Goal: Information Seeking & Learning: Learn about a topic

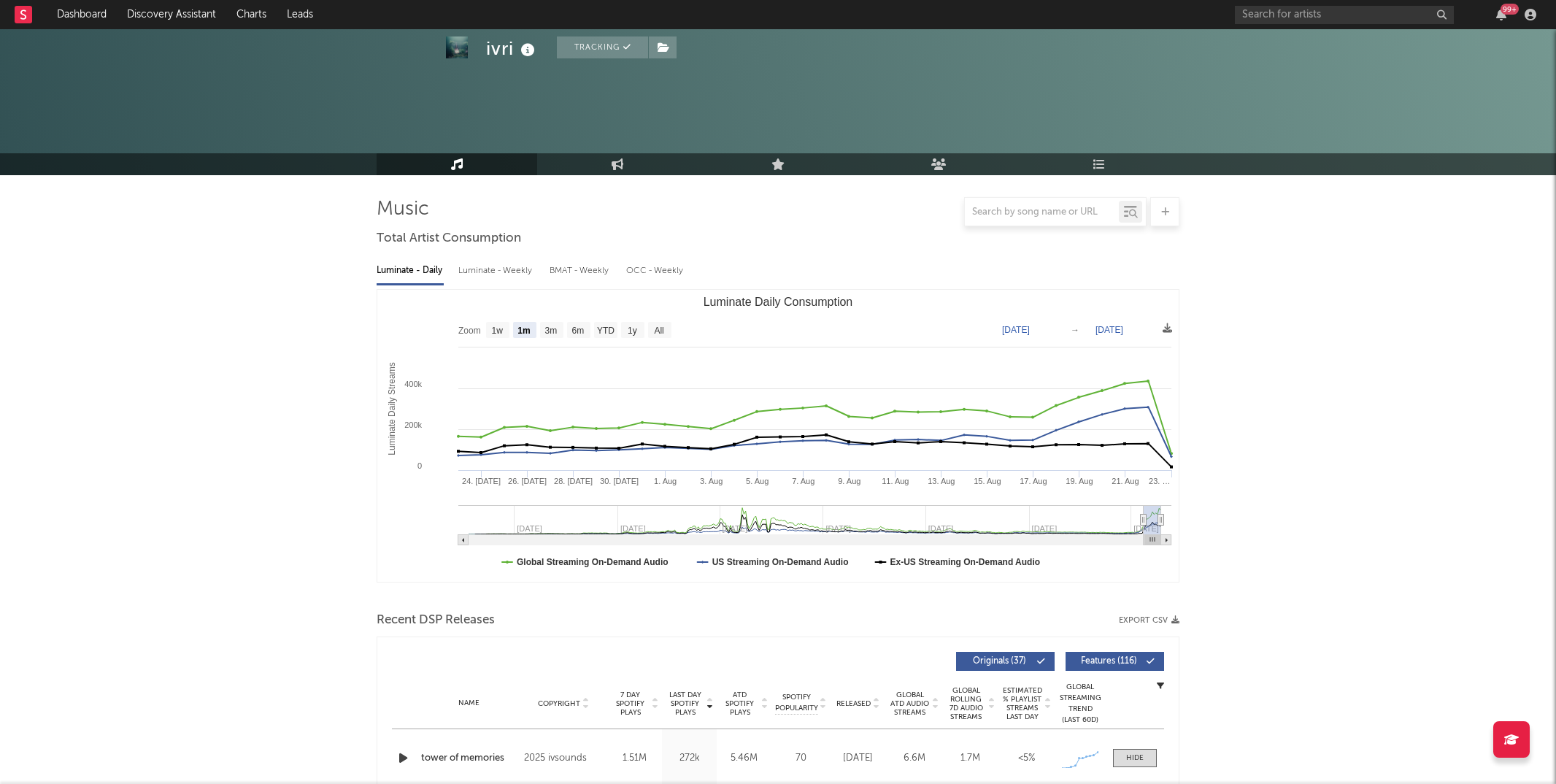
select select "1m"
select select "1w"
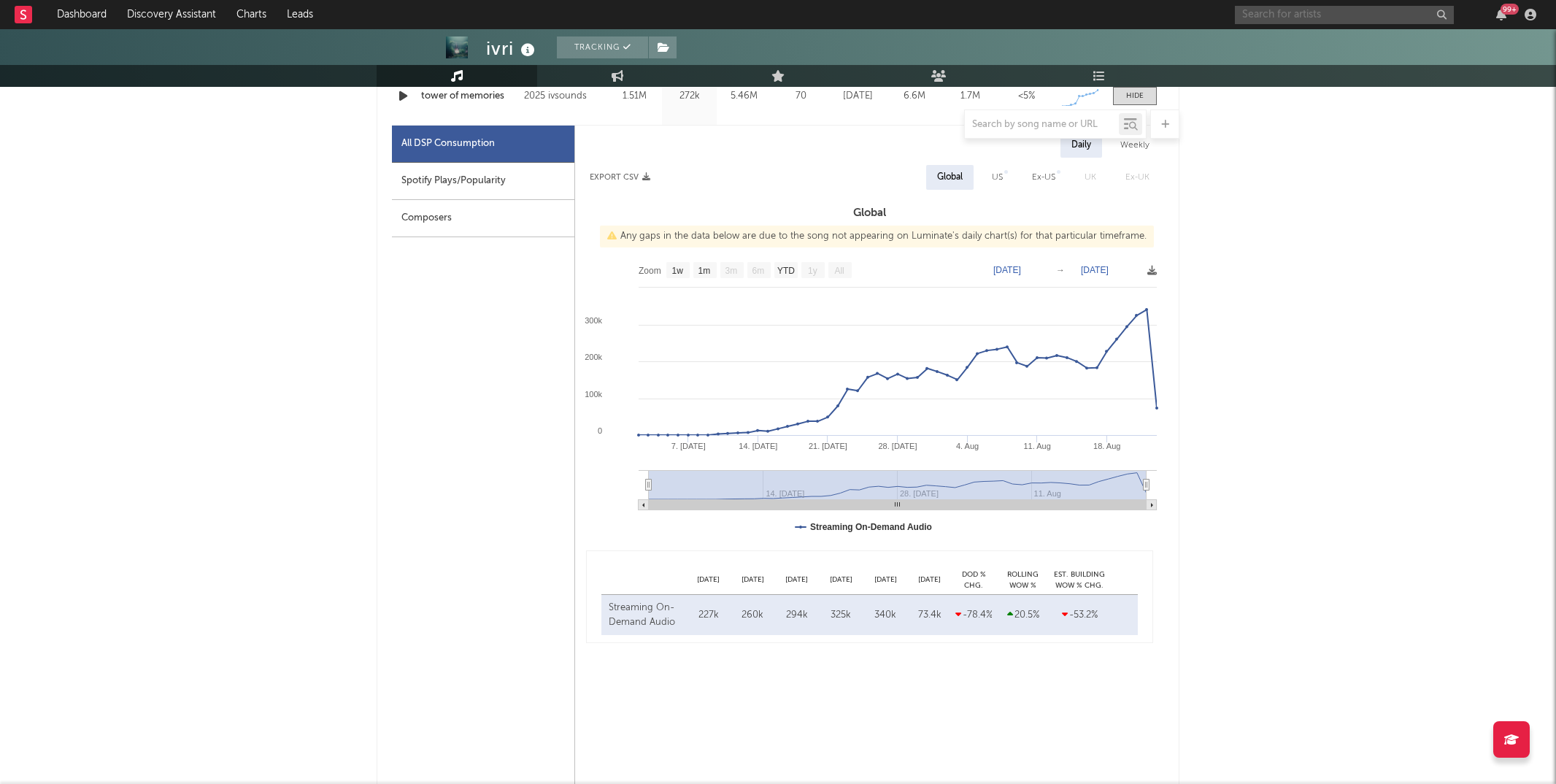
click at [1317, 10] on input "text" at bounding box center [1344, 15] width 219 height 19
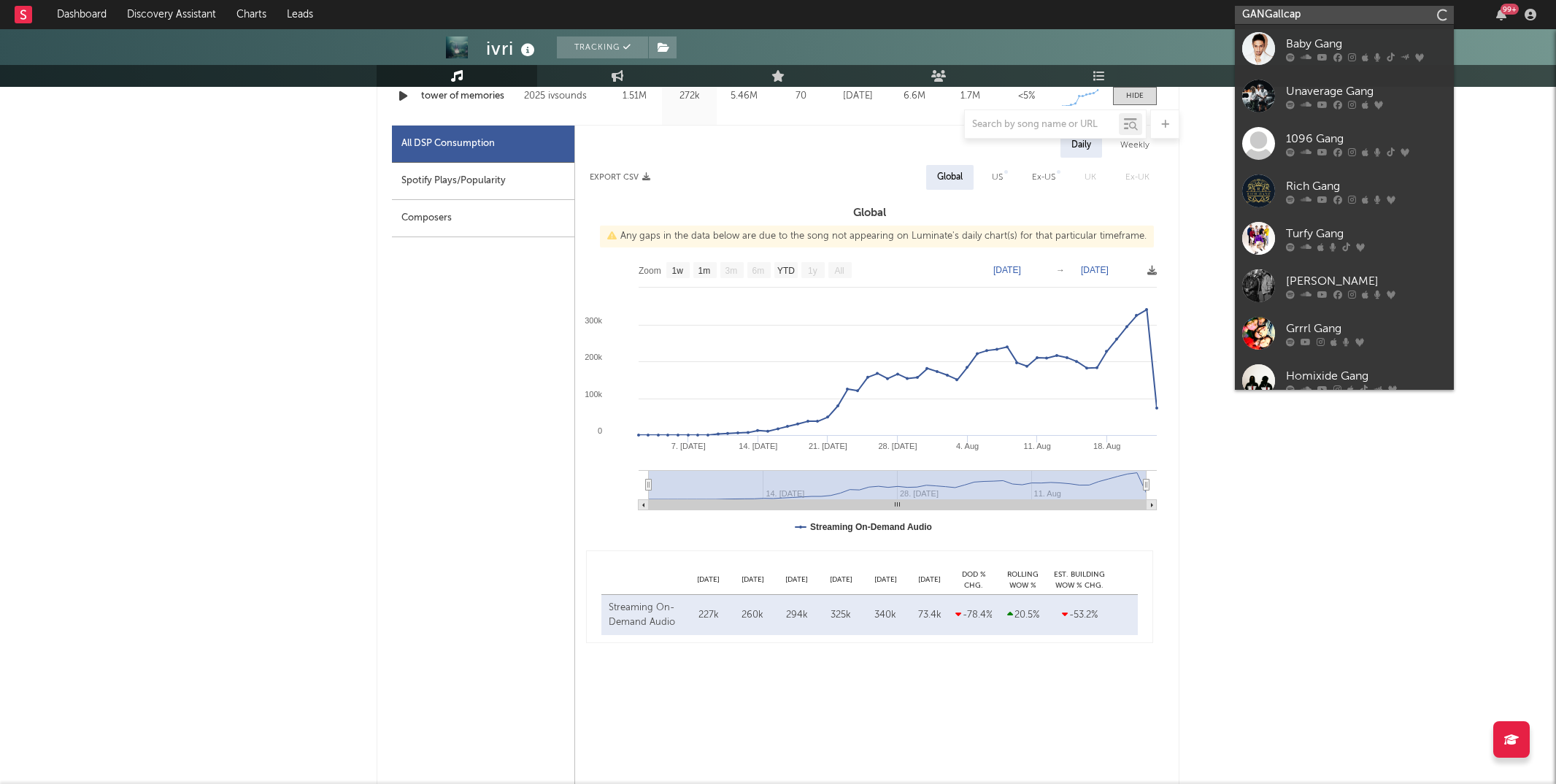
type input "GANGallcaps"
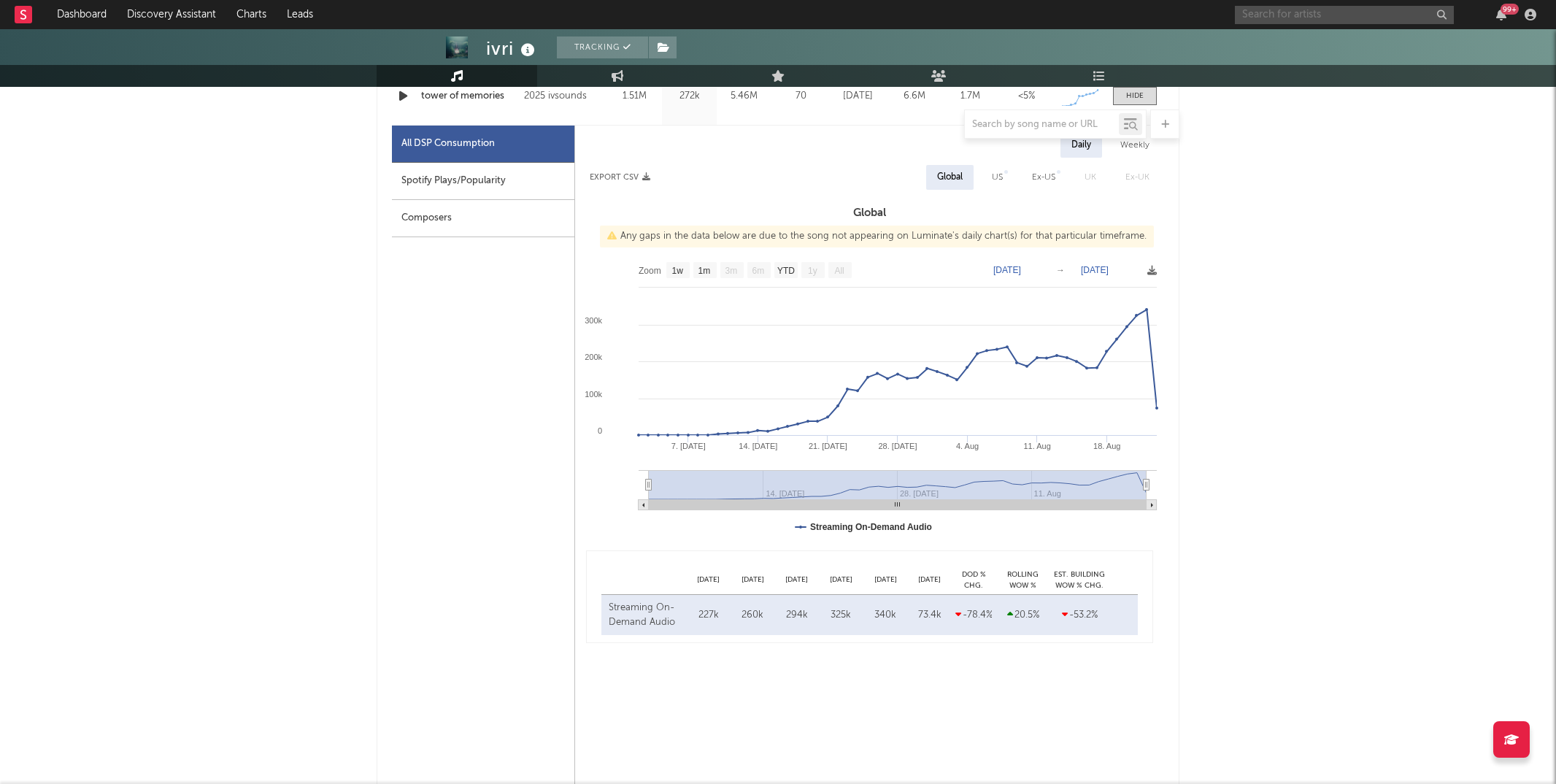
paste input "[URL][DOMAIN_NAME]"
type input "[URL][DOMAIN_NAME]"
click at [1301, 52] on div "GANG!" at bounding box center [1366, 48] width 161 height 18
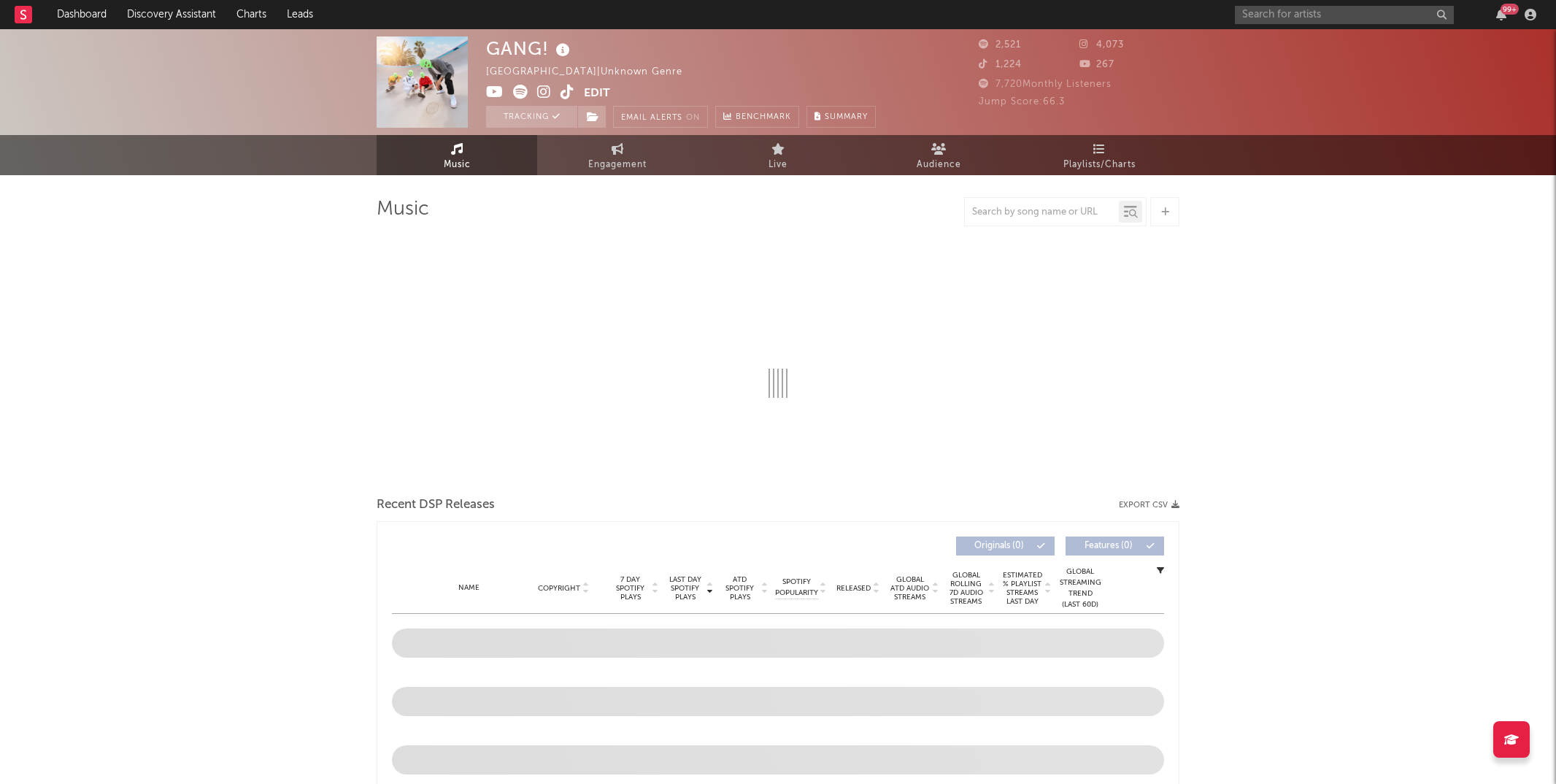
select select "1w"
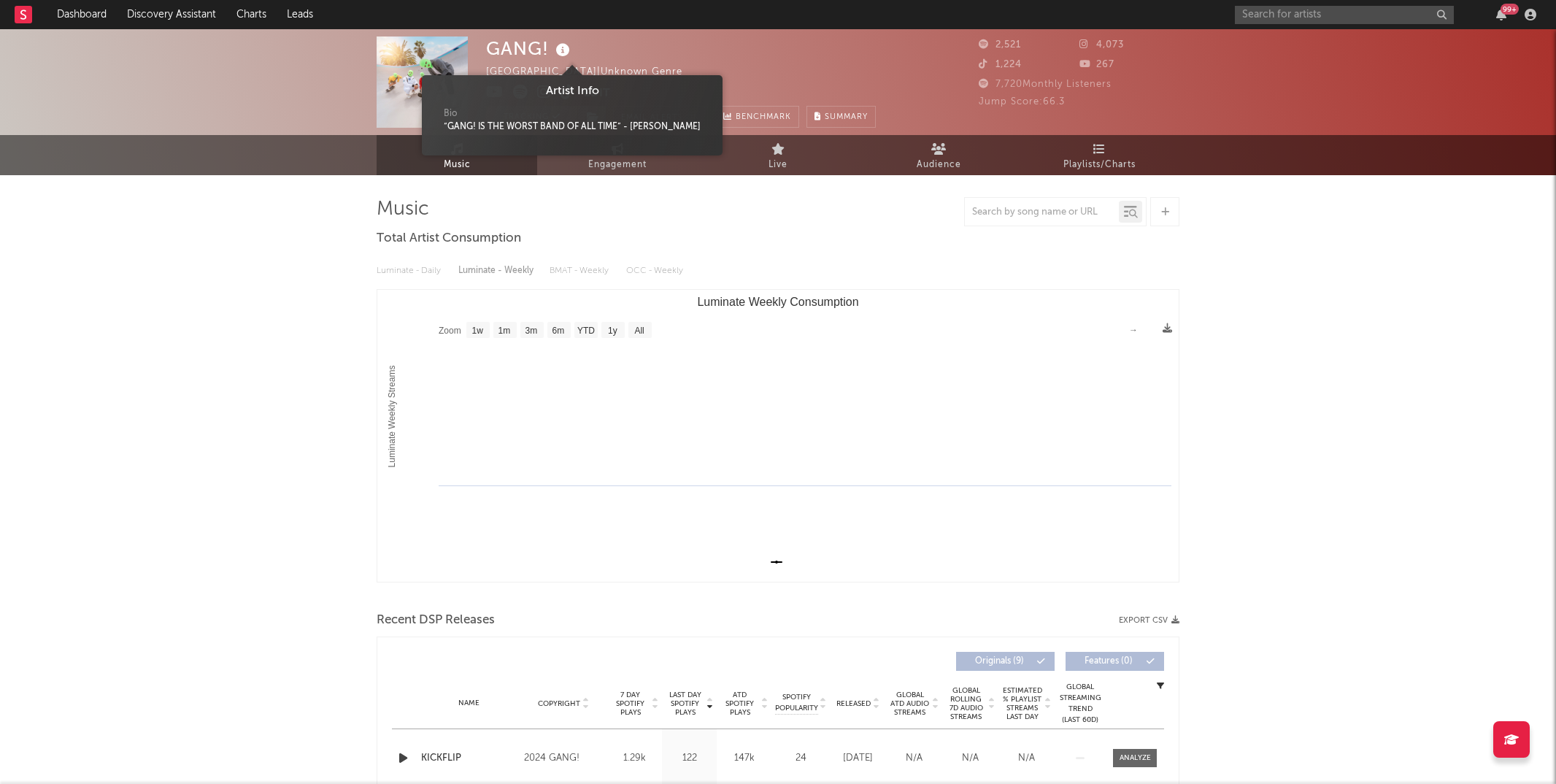
click at [564, 48] on icon at bounding box center [563, 50] width 21 height 20
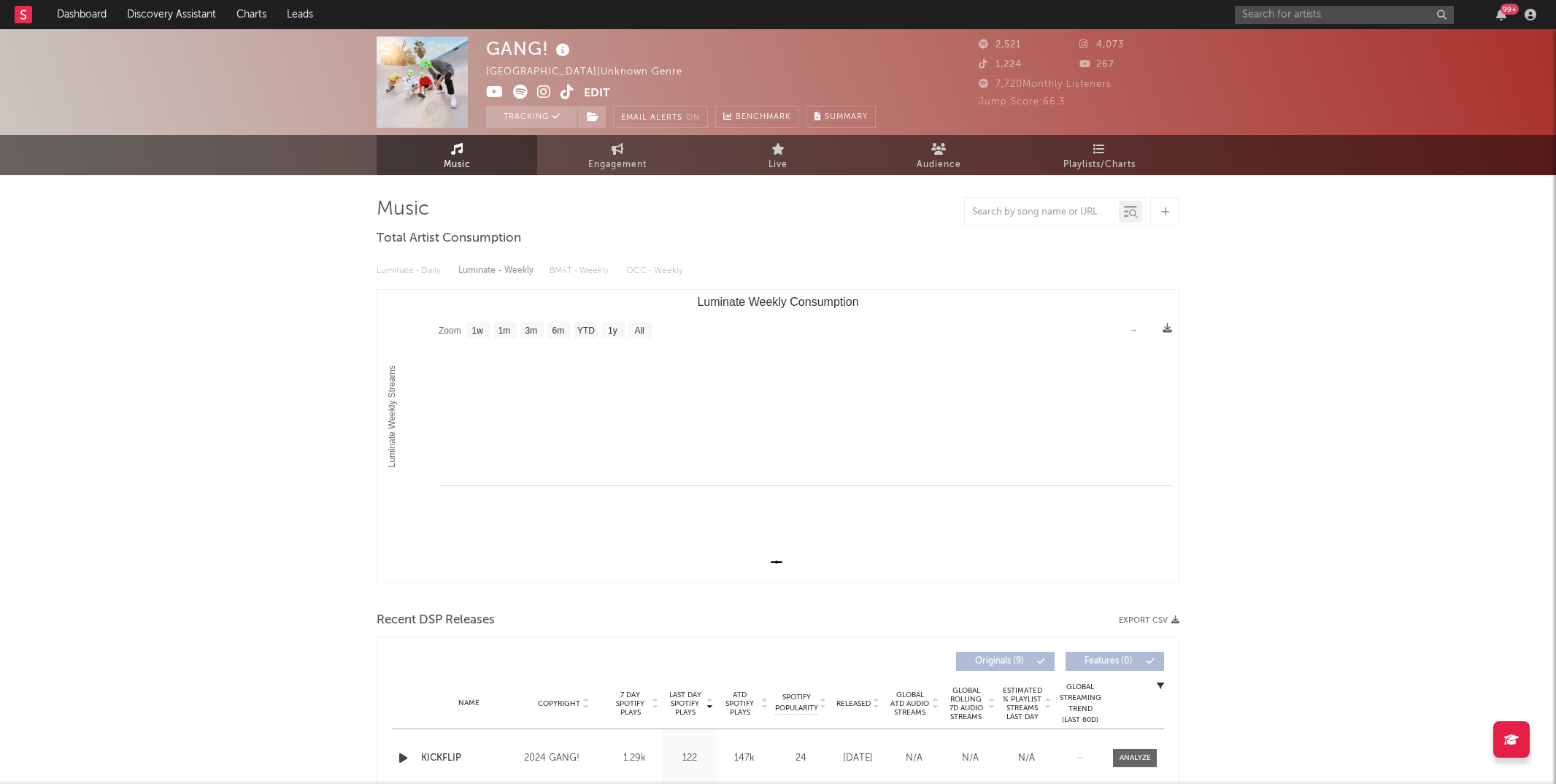
click at [1302, 10] on input "text" at bounding box center [1344, 15] width 219 height 19
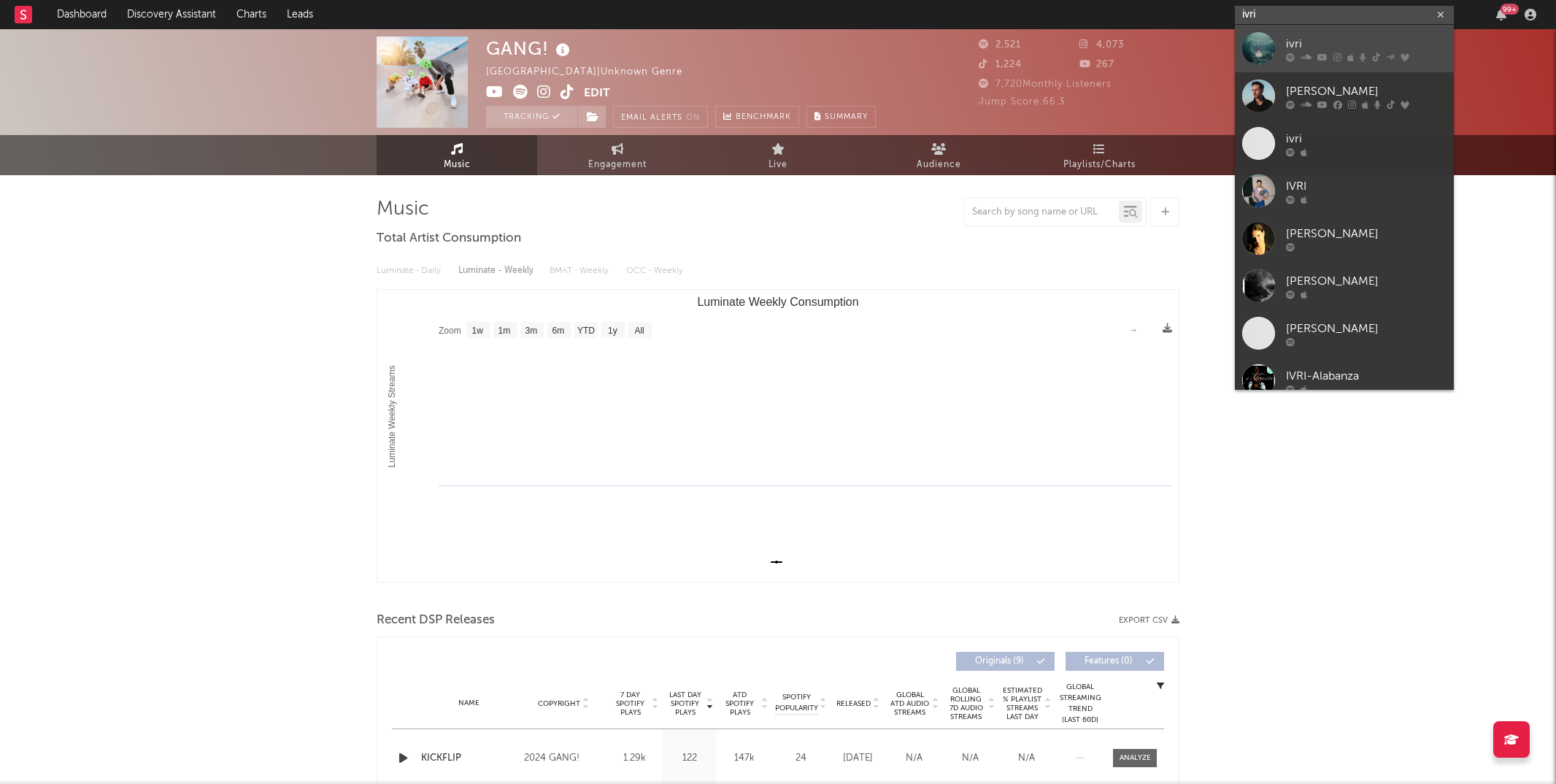
type input "ivri"
click at [1305, 40] on div "ivri" at bounding box center [1366, 44] width 161 height 18
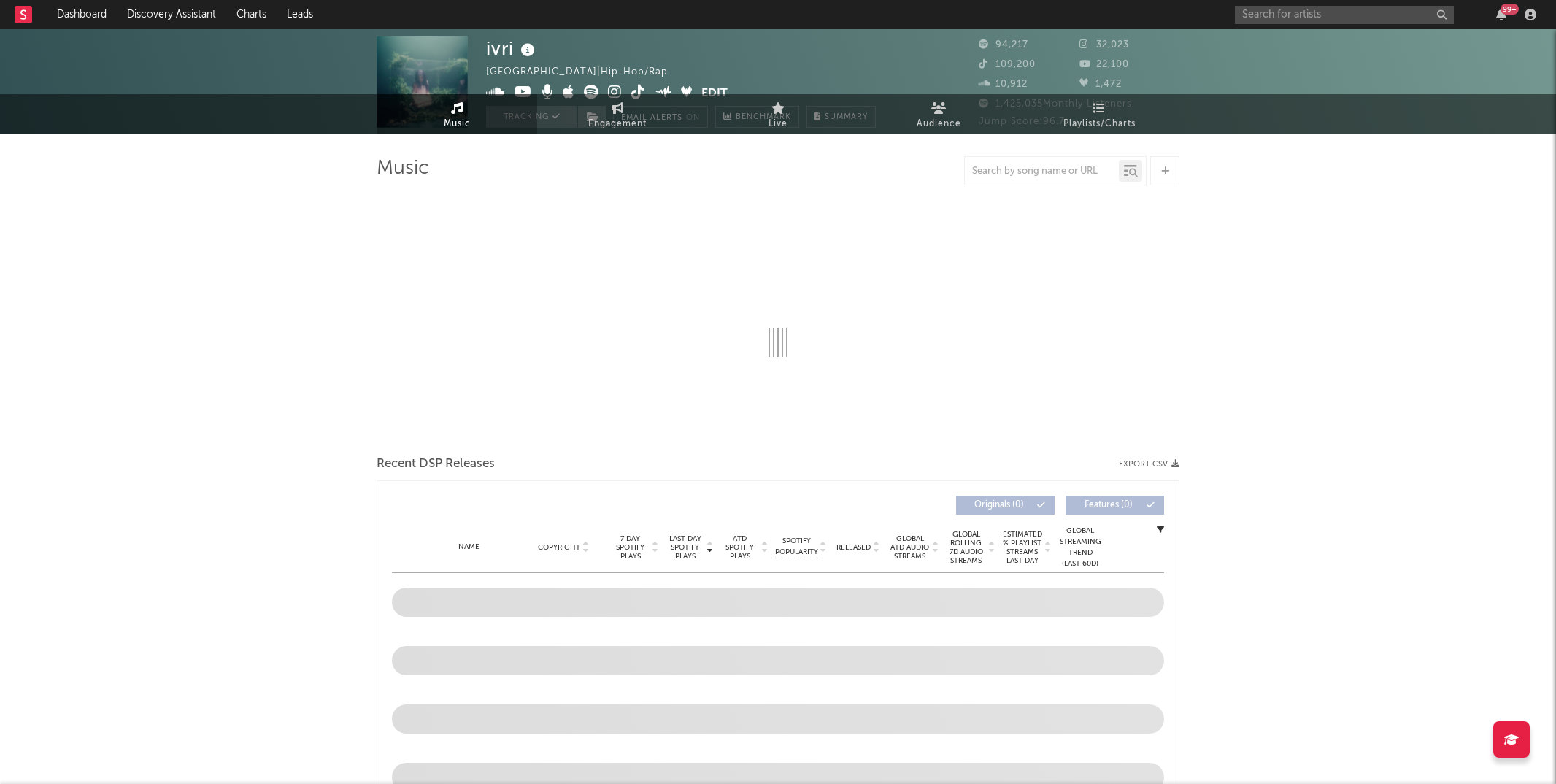
select select "6m"
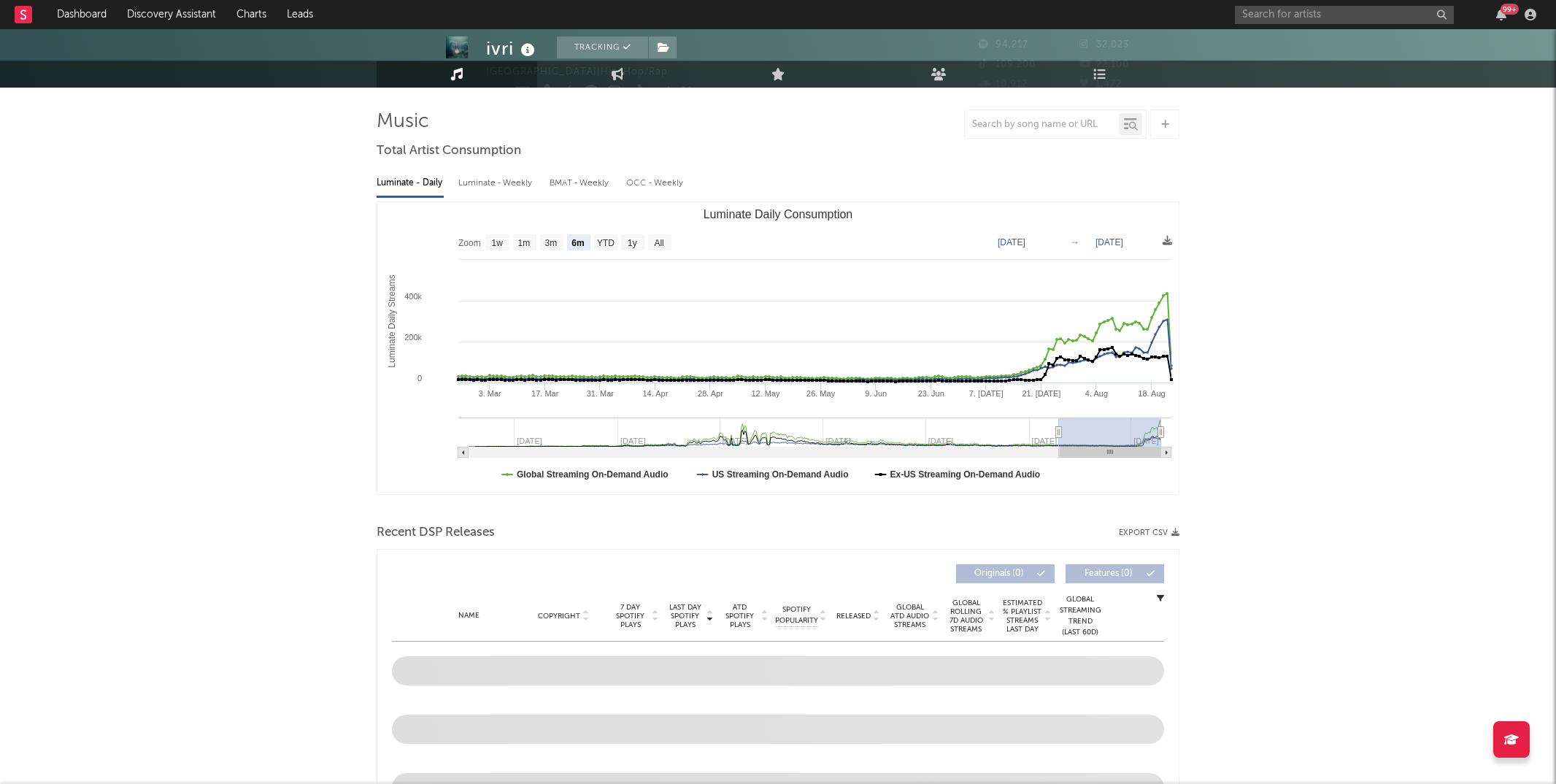
scroll to position [111, 0]
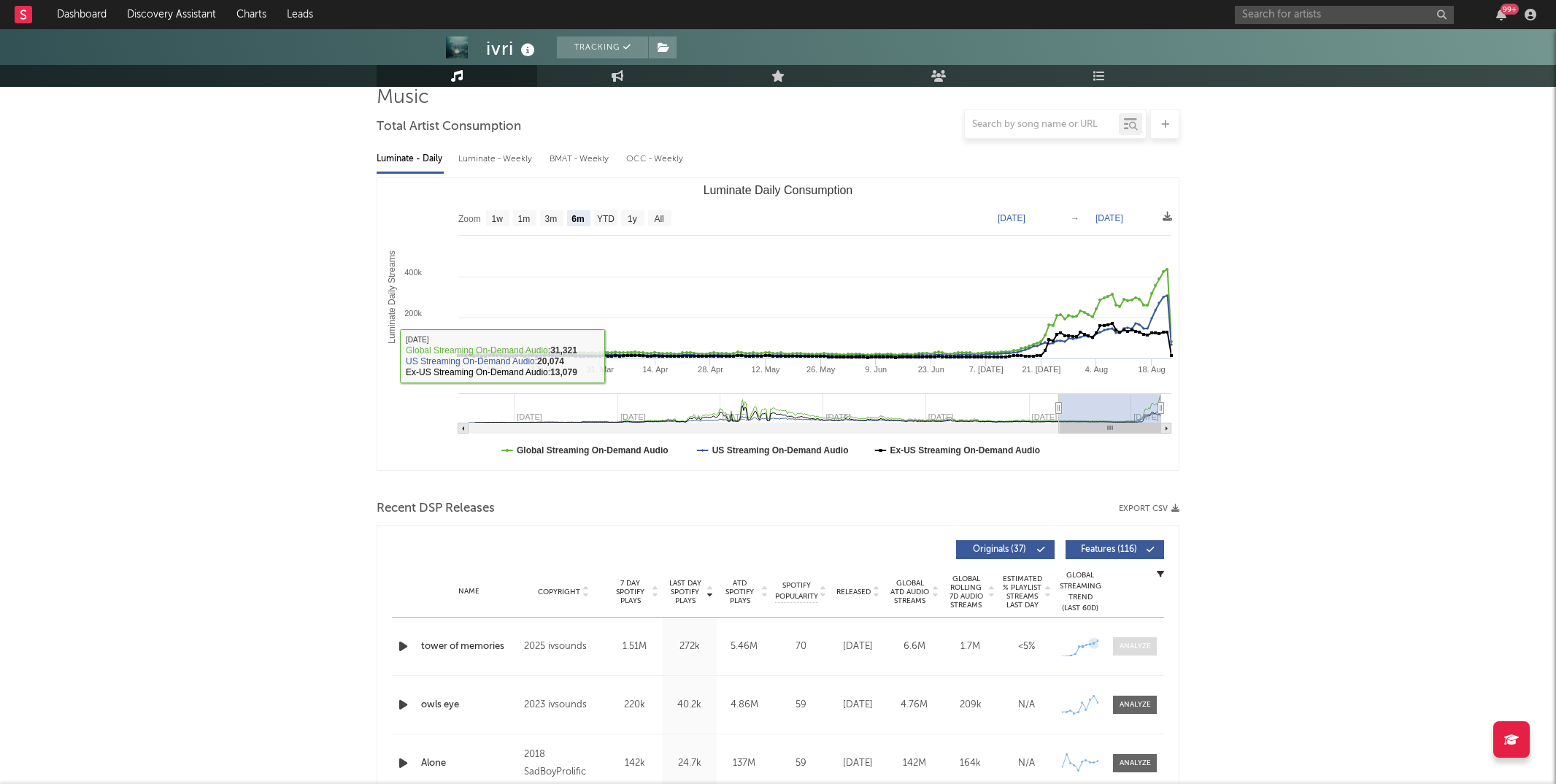
click at [1128, 647] on div at bounding box center [1135, 646] width 31 height 11
select select "1w"
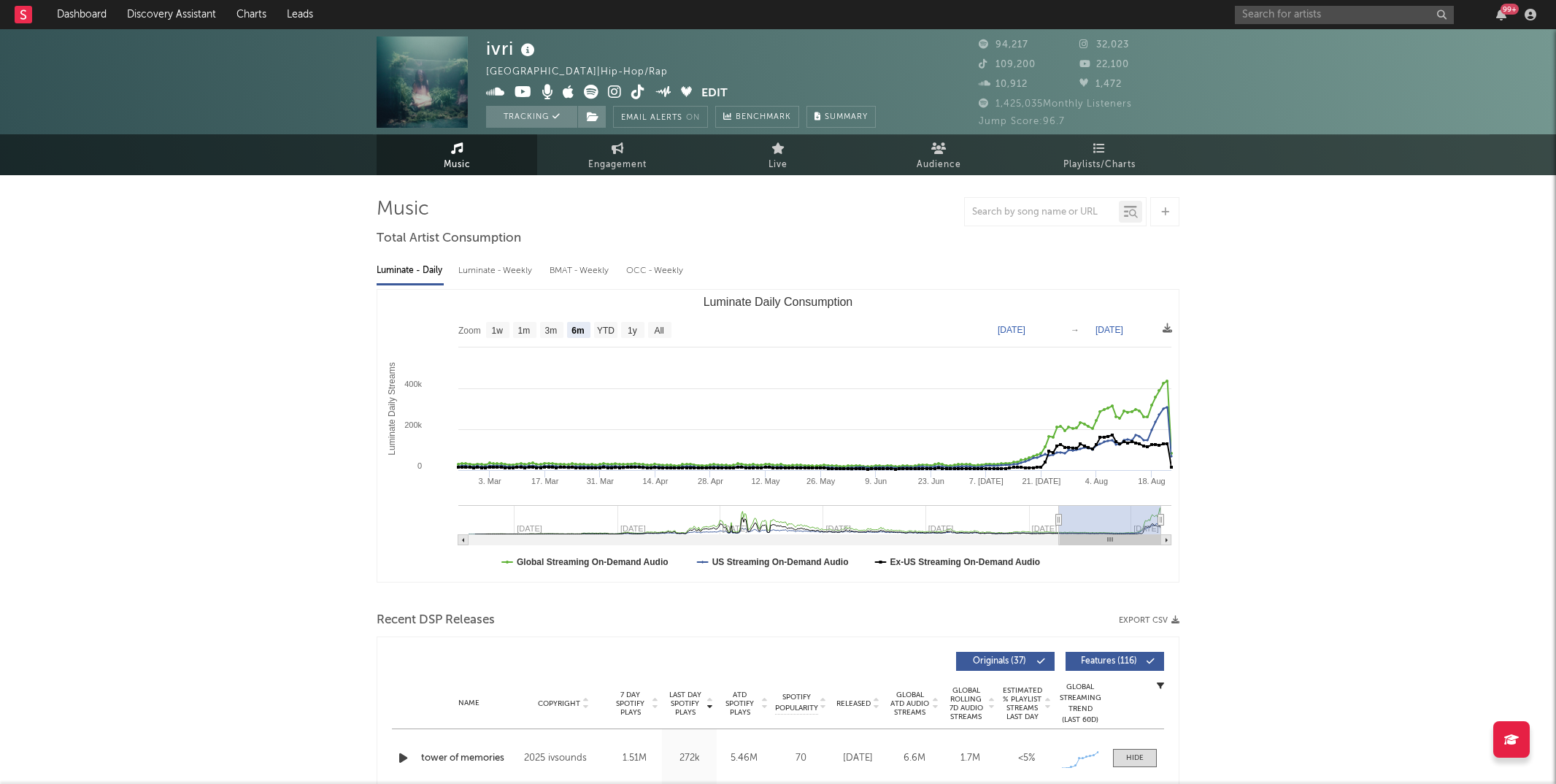
scroll to position [0, 0]
